Goal: Find specific page/section: Find specific page/section

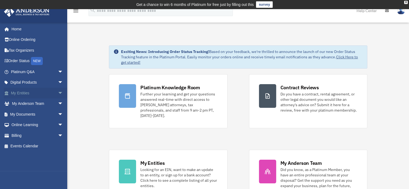
click at [58, 90] on span "arrow_drop_down" at bounding box center [63, 93] width 11 height 11
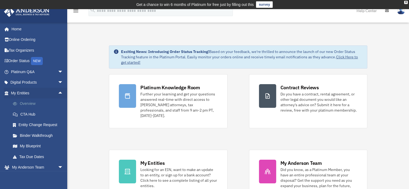
click at [39, 104] on link "Overview" at bounding box center [40, 103] width 64 height 11
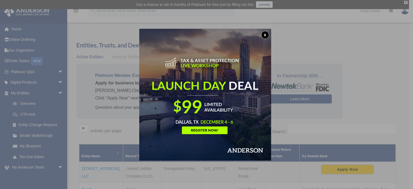
click at [267, 31] on button "x" at bounding box center [265, 35] width 8 height 8
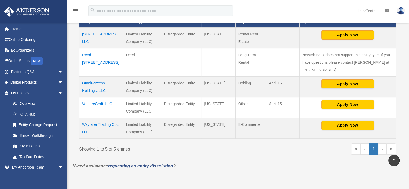
scroll to position [161, 0]
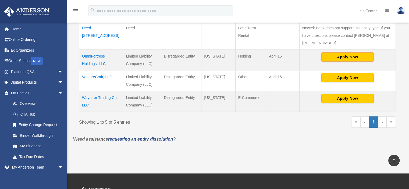
click at [93, 96] on td "Wayfarer Trading Co., LLC" at bounding box center [101, 101] width 44 height 21
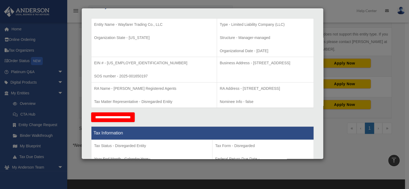
scroll to position [81, 0]
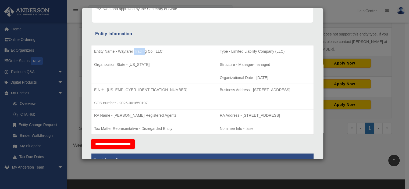
drag, startPoint x: 144, startPoint y: 52, endPoint x: 134, endPoint y: 52, distance: 10.5
click at [134, 52] on p "Entity Name - Wayfarer Trading Co., LLC" at bounding box center [154, 51] width 120 height 7
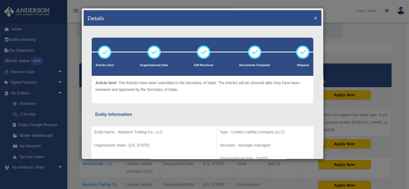
click at [314, 15] on button "×" at bounding box center [315, 18] width 3 height 6
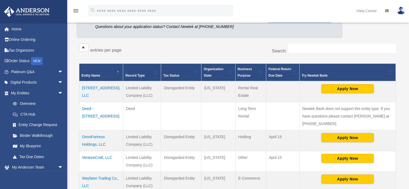
click at [403, 8] on img at bounding box center [401, 11] width 8 height 8
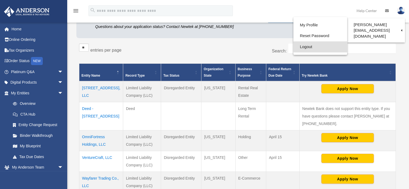
click at [293, 50] on link "Logout" at bounding box center [320, 46] width 54 height 11
